Goal: Task Accomplishment & Management: Manage account settings

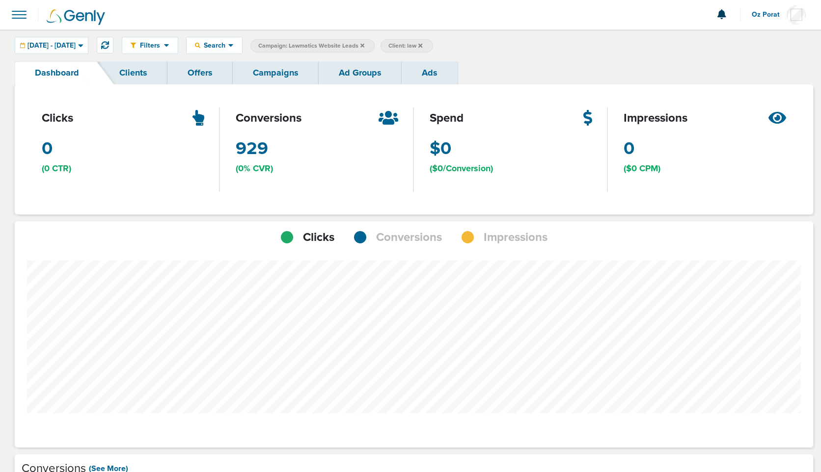
scroll to position [765, 792]
click at [276, 66] on link "Campaigns" at bounding box center [276, 72] width 86 height 23
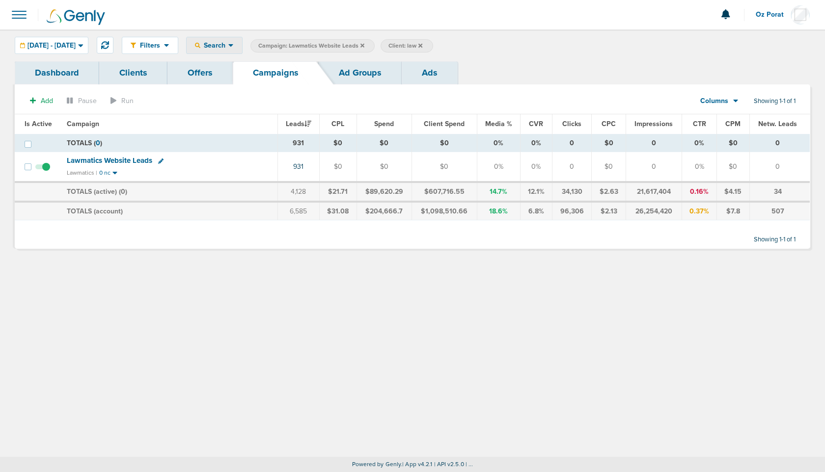
click at [228, 43] on span "Search" at bounding box center [214, 45] width 28 height 8
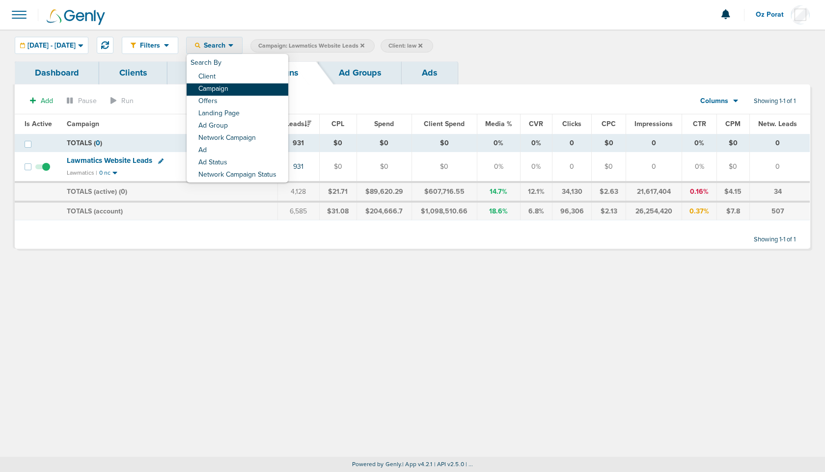
drag, startPoint x: 250, startPoint y: 77, endPoint x: 254, endPoint y: 86, distance: 9.7
click at [254, 86] on div "Search By Client Campaign Offers Landing Page Ad Group Network Campaign Ad Ad S…" at bounding box center [238, 118] width 102 height 129
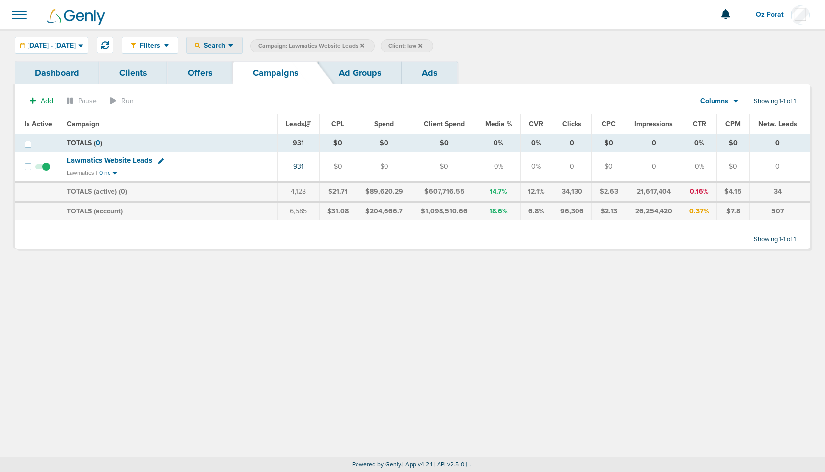
click at [228, 46] on span "Search" at bounding box center [214, 45] width 28 height 8
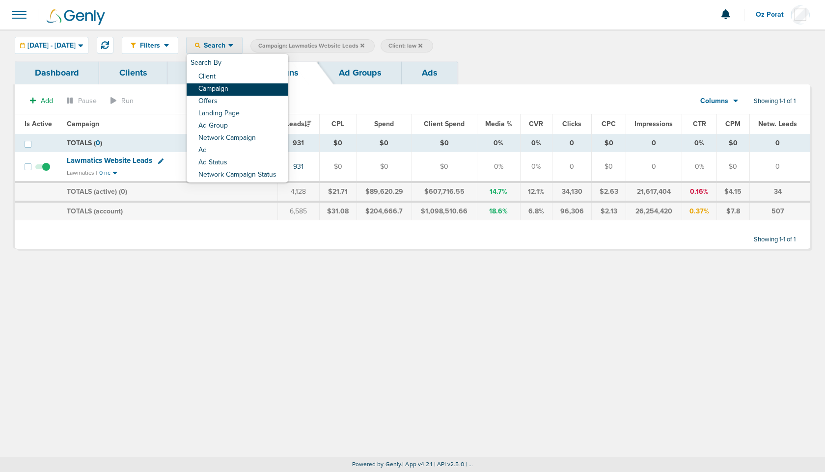
click at [276, 87] on link "Campaign" at bounding box center [238, 89] width 102 height 12
select select "cmpName"
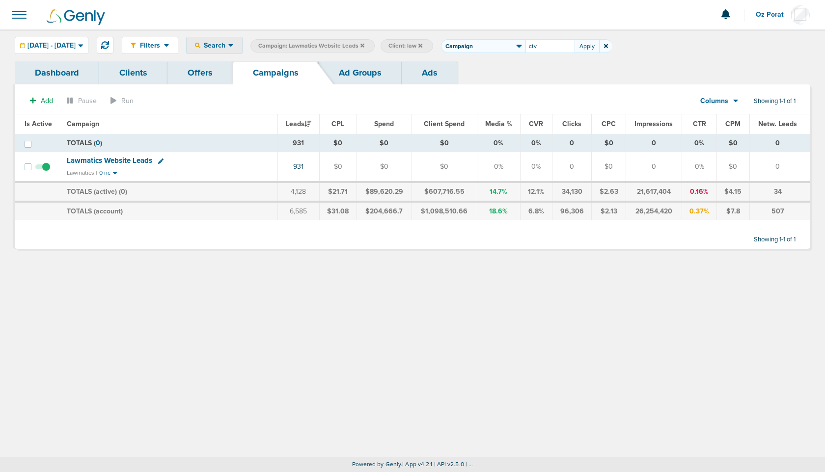
type input "ctv"
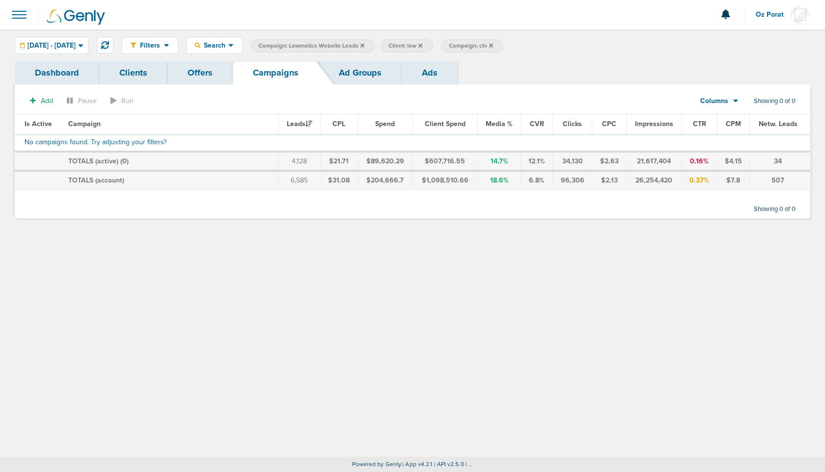
click at [364, 45] on icon at bounding box center [362, 45] width 4 height 4
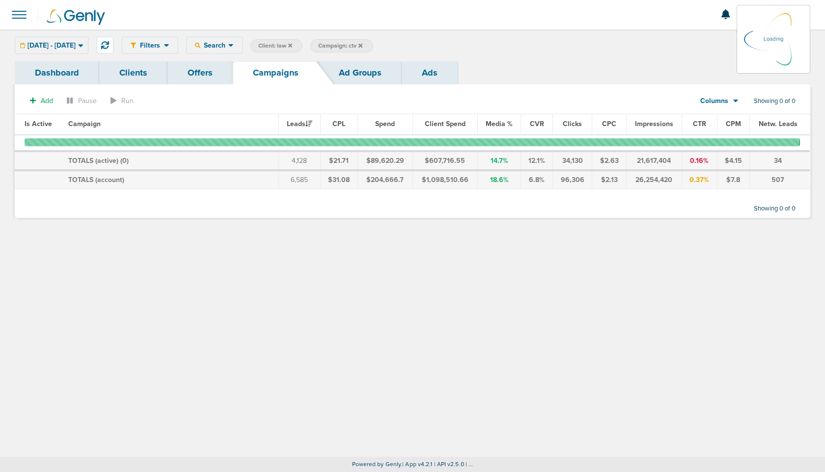
click at [292, 44] on icon at bounding box center [290, 46] width 4 height 6
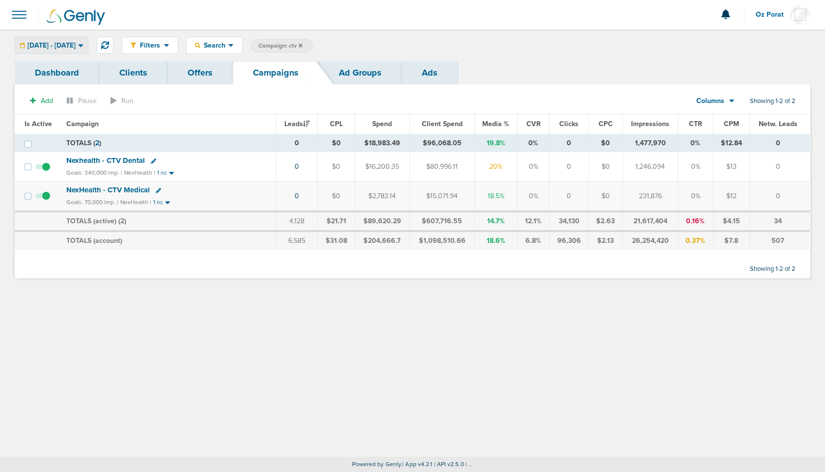
click at [64, 50] on div "[DATE] - [DATE]" at bounding box center [51, 45] width 73 height 16
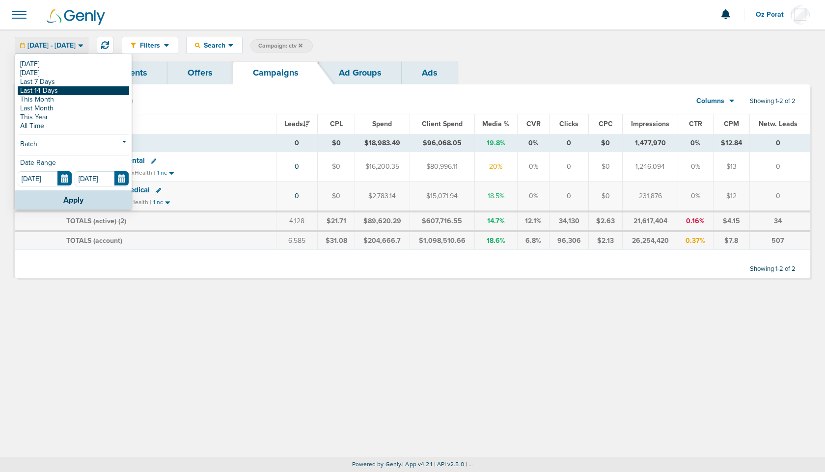
click at [62, 93] on link "Last 14 Days" at bounding box center [73, 90] width 111 height 9
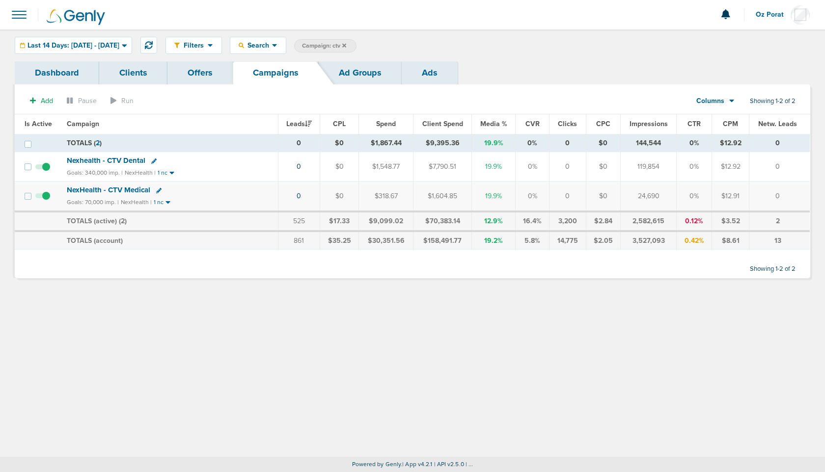
click at [58, 69] on link "Dashboard" at bounding box center [57, 72] width 84 height 23
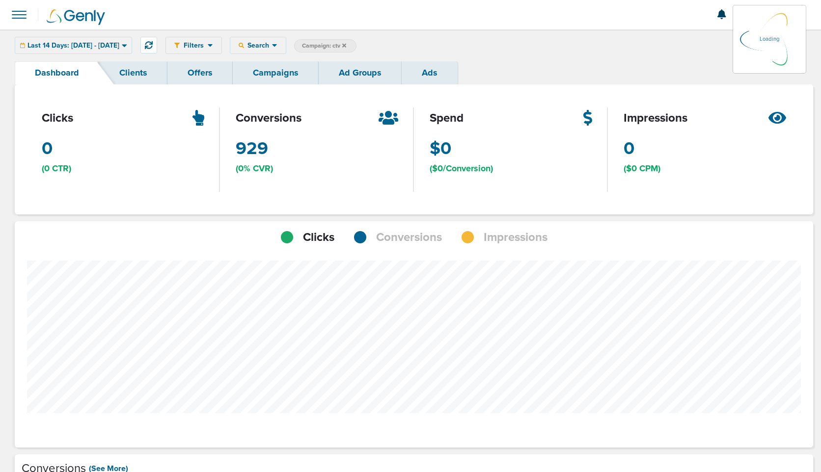
scroll to position [490403, 490305]
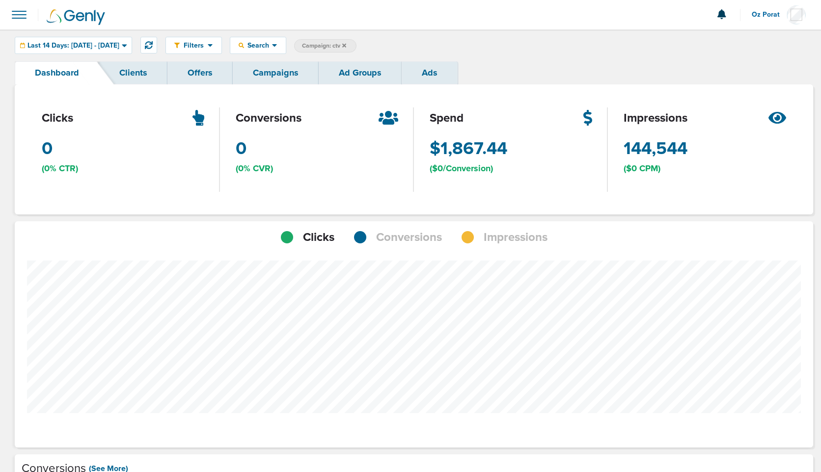
click at [525, 242] on span "Impressions" at bounding box center [516, 237] width 64 height 17
click at [273, 70] on link "Campaigns" at bounding box center [276, 72] width 86 height 23
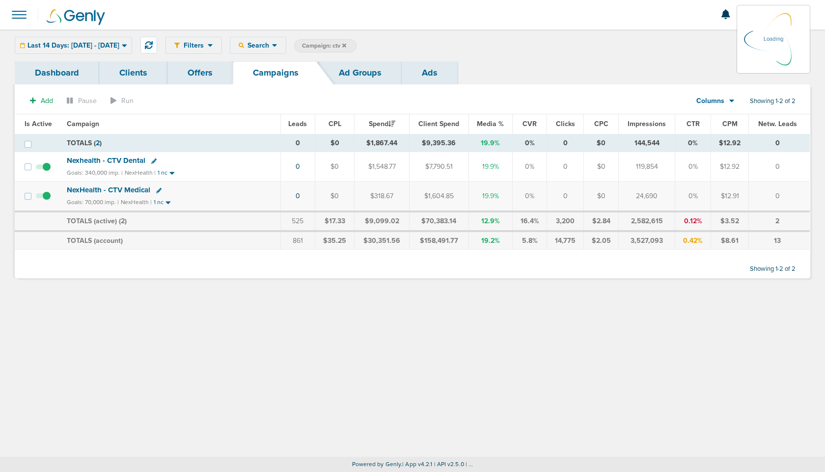
click at [103, 43] on div "Last 14 Days: [DATE] - [DATE] [DATE] [DATE] Last 7 Days Last 14 Days This Month…" at bounding box center [73, 45] width 117 height 17
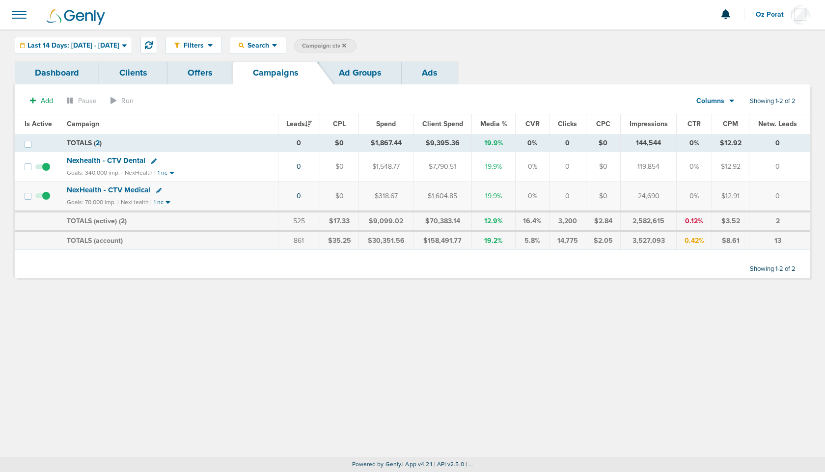
click at [103, 43] on span "Last 14 Days: [DATE] - [DATE]" at bounding box center [74, 45] width 92 height 7
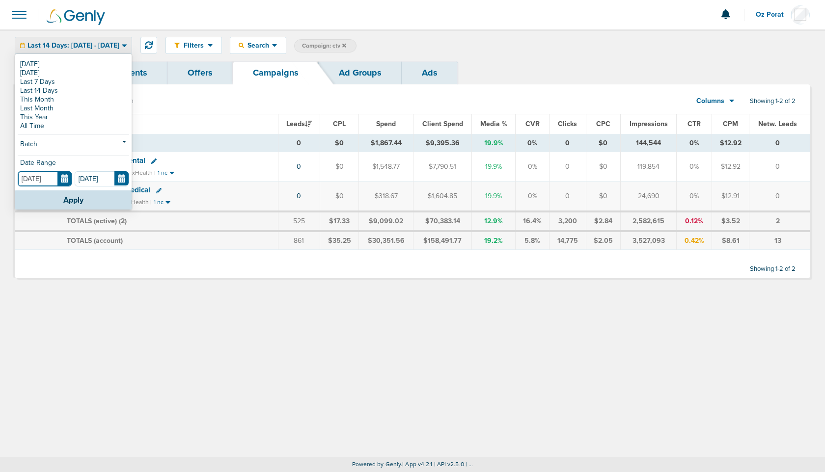
click at [67, 178] on input "[DATE]" at bounding box center [45, 178] width 54 height 15
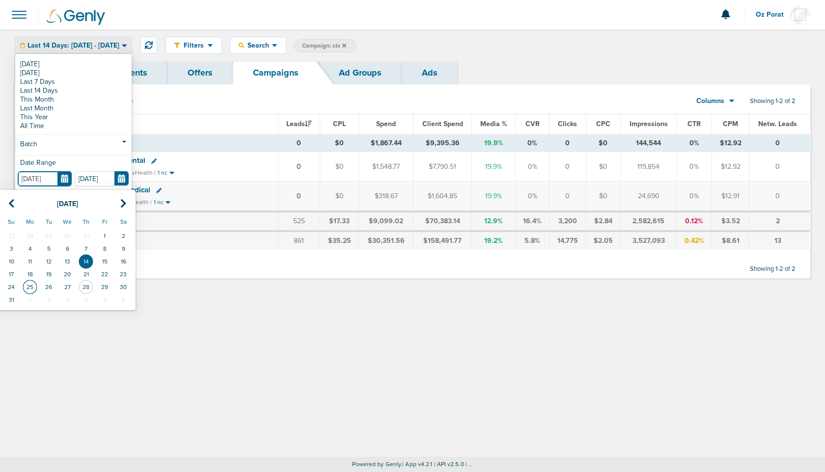
click at [28, 287] on td "25" at bounding box center [30, 287] width 19 height 13
type input "[DATE]"
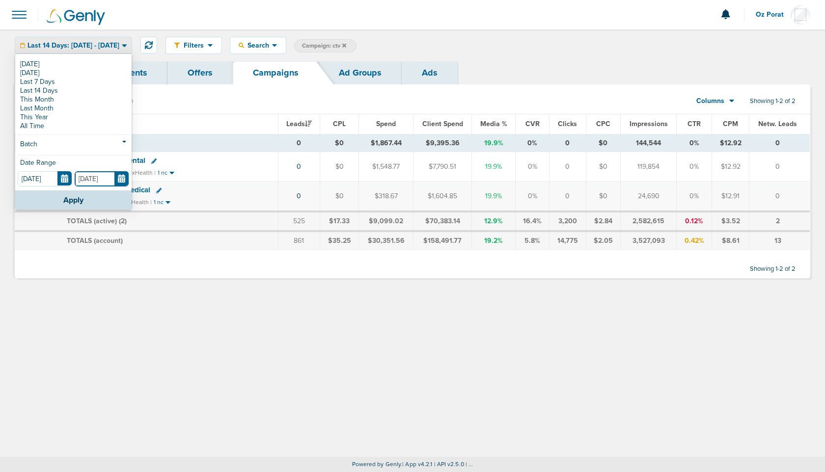
click at [120, 172] on input "[DATE]" at bounding box center [102, 178] width 54 height 15
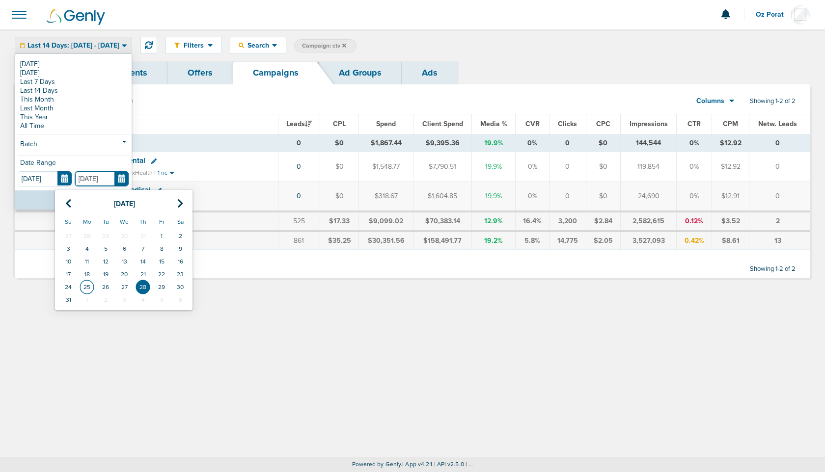
click at [86, 290] on td "25" at bounding box center [87, 287] width 19 height 13
type input "[DATE]"
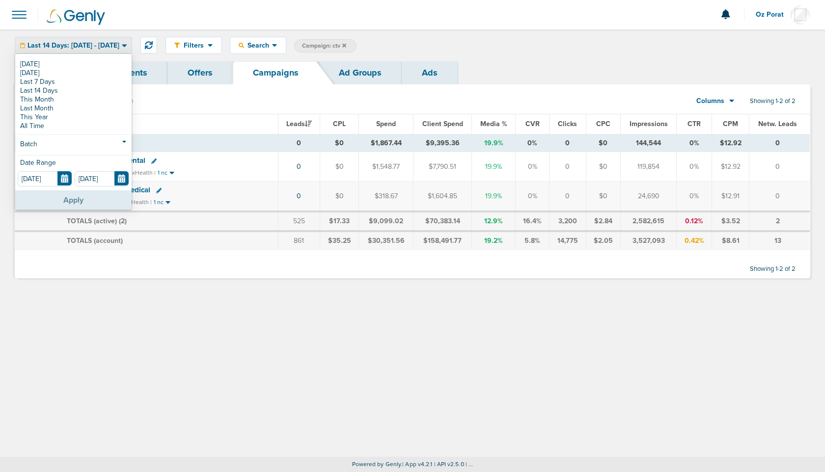
click at [81, 197] on button "Apply" at bounding box center [73, 200] width 116 height 19
